Goal: Task Accomplishment & Management: Use online tool/utility

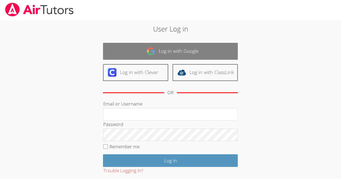
click at [183, 49] on link "Log in with Google" at bounding box center [170, 51] width 135 height 17
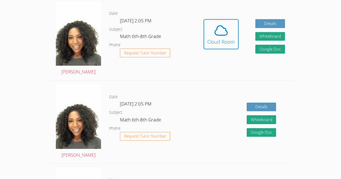
scroll to position [155, 0]
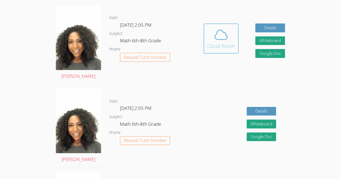
click at [218, 47] on div "Cloud Room" at bounding box center [221, 46] width 28 height 8
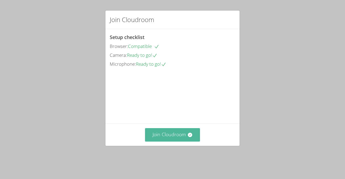
click at [173, 140] on button "Join Cloudroom" at bounding box center [172, 134] width 55 height 13
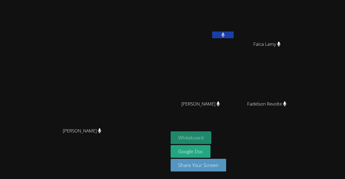
click at [211, 141] on button "Whiteboard" at bounding box center [191, 138] width 41 height 13
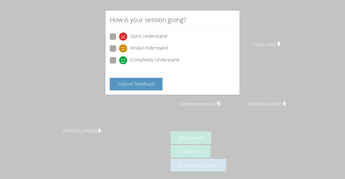
click at [169, 57] on span "Completely Understand" at bounding box center [155, 60] width 49 height 8
click at [124, 57] on input "Completely Understand" at bounding box center [121, 59] width 5 height 5
radio input "true"
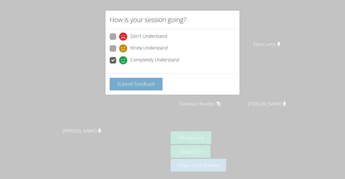
click at [145, 84] on span "Submit Feedback" at bounding box center [136, 84] width 38 height 6
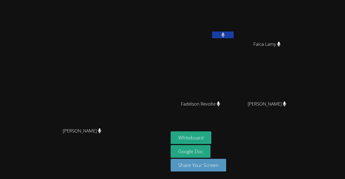
click at [169, 26] on main "[PERSON_NAME] [PERSON_NAME]" at bounding box center [84, 89] width 169 height 179
